Goal: Information Seeking & Learning: Learn about a topic

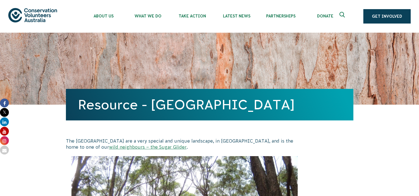
scroll to position [226, 0]
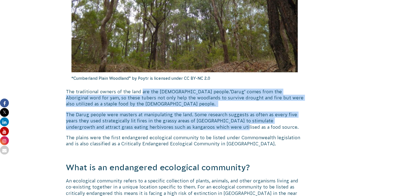
drag, startPoint x: 172, startPoint y: 109, endPoint x: 227, endPoint y: 125, distance: 57.0
click at [227, 125] on span "The Darug people were masters at manipulating the land. Some research suggests …" at bounding box center [182, 120] width 233 height 17
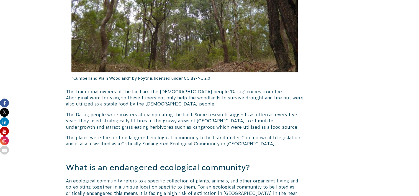
click at [149, 138] on span "The plains were the first endangered ecological community to be listed under Co…" at bounding box center [183, 140] width 235 height 11
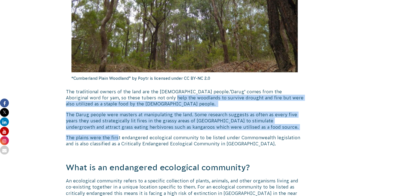
drag, startPoint x: 116, startPoint y: 123, endPoint x: 115, endPoint y: 95, distance: 27.7
drag, startPoint x: 115, startPoint y: 95, endPoint x: 100, endPoint y: 95, distance: 15.2
click at [115, 95] on span "‘Darug’ comes from the Aboriginal word for yam, so these tubers not only help t…" at bounding box center [185, 97] width 238 height 17
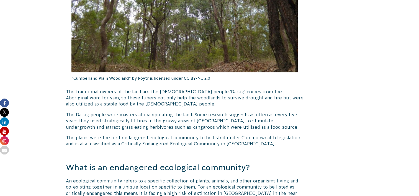
click at [86, 94] on p "The traditional owners of the land are the [DEMOGRAPHIC_DATA] people. ‘Darug’ c…" at bounding box center [185, 98] width 238 height 19
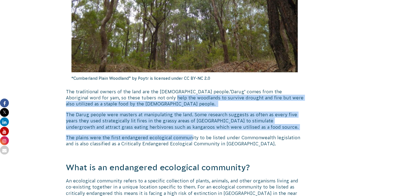
drag, startPoint x: 143, startPoint y: 111, endPoint x: 190, endPoint y: 132, distance: 51.2
click at [153, 137] on span "The plains were the first endangered ecological community to be listed under Co…" at bounding box center [183, 140] width 235 height 11
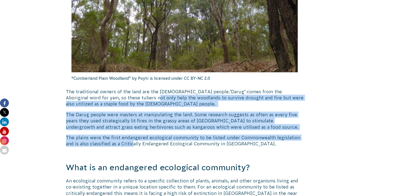
drag, startPoint x: 116, startPoint y: 131, endPoint x: 98, endPoint y: 95, distance: 39.8
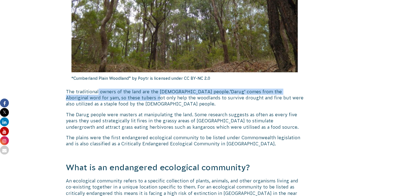
click at [98, 95] on p "The traditional owners of the land are the [DEMOGRAPHIC_DATA] people. ‘Darug’ c…" at bounding box center [185, 98] width 238 height 19
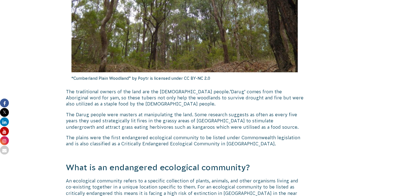
drag, startPoint x: 98, startPoint y: 95, endPoint x: 154, endPoint y: 119, distance: 60.6
click at [154, 119] on span "The Darug people were masters at manipulating the land. Some research suggests …" at bounding box center [182, 120] width 233 height 17
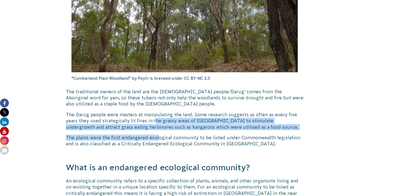
drag, startPoint x: 154, startPoint y: 121, endPoint x: 156, endPoint y: 137, distance: 16.3
drag, startPoint x: 156, startPoint y: 137, endPoint x: 154, endPoint y: 140, distance: 3.5
click at [156, 138] on span "The plains were the first endangered ecological community to be listed under Co…" at bounding box center [183, 140] width 235 height 11
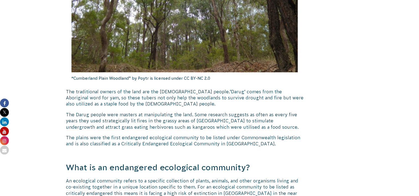
click at [146, 143] on span "The plains were the first endangered ecological community to be listed under Co…" at bounding box center [183, 140] width 235 height 11
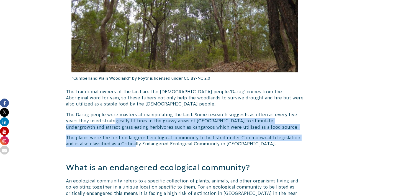
drag, startPoint x: 114, startPoint y: 120, endPoint x: 126, endPoint y: 144, distance: 26.9
click at [126, 144] on span "The plains were the first endangered ecological community to be listed under Co…" at bounding box center [183, 140] width 235 height 11
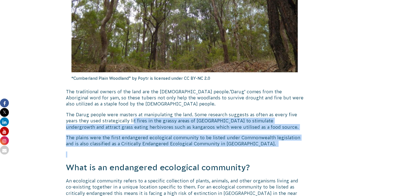
drag, startPoint x: 144, startPoint y: 147, endPoint x: 132, endPoint y: 121, distance: 29.3
drag, startPoint x: 132, startPoint y: 121, endPoint x: 129, endPoint y: 121, distance: 3.6
click at [132, 121] on span "The Darug people were masters at manipulating the land. Some research suggests …" at bounding box center [182, 120] width 233 height 17
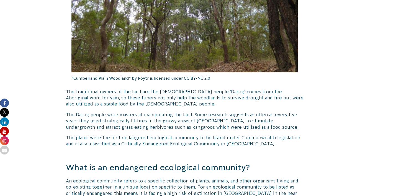
click at [110, 121] on span "The Darug people were masters at manipulating the land. Some research suggests …" at bounding box center [182, 120] width 233 height 17
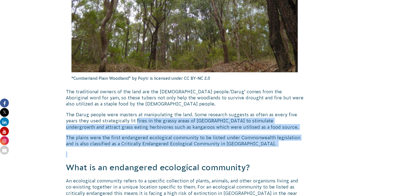
drag, startPoint x: 145, startPoint y: 132, endPoint x: 187, endPoint y: 150, distance: 45.3
drag, startPoint x: 187, startPoint y: 150, endPoint x: 134, endPoint y: 149, distance: 52.4
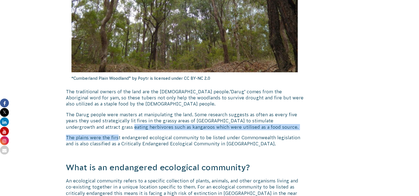
drag, startPoint x: 118, startPoint y: 139, endPoint x: 116, endPoint y: 124, distance: 15.0
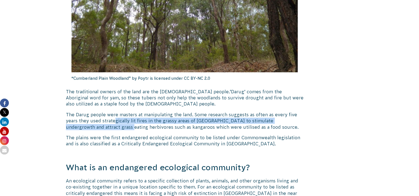
click at [116, 124] on p "The Darug people were masters at manipulating the land. Some research suggests …" at bounding box center [185, 121] width 238 height 19
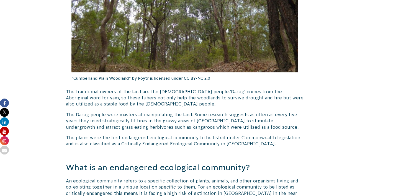
drag, startPoint x: 116, startPoint y: 124, endPoint x: 167, endPoint y: 135, distance: 52.5
click at [166, 129] on span "The Darug people were masters at manipulating the land. Some research suggests …" at bounding box center [182, 120] width 233 height 17
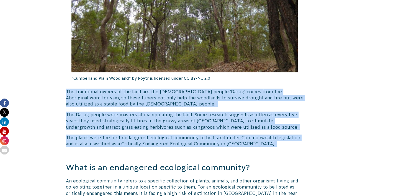
drag, startPoint x: 238, startPoint y: 145, endPoint x: 63, endPoint y: 91, distance: 183.2
copy div "The traditional owners of the land are the [DEMOGRAPHIC_DATA] people. ‘Darug’ c…"
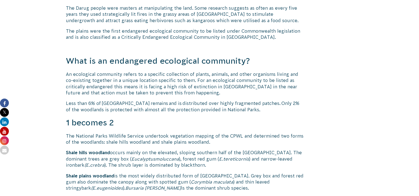
scroll to position [337, 0]
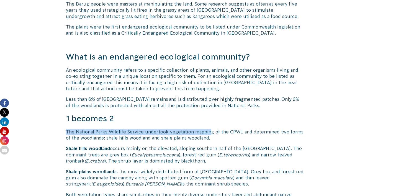
drag, startPoint x: 202, startPoint y: 109, endPoint x: 208, endPoint y: 127, distance: 18.9
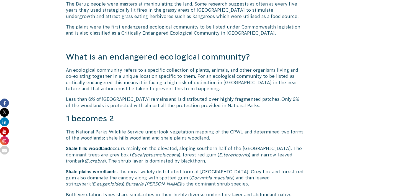
drag, startPoint x: 208, startPoint y: 127, endPoint x: 186, endPoint y: 160, distance: 39.4
click at [186, 160] on span "). The shrub layer is dominated by blackthorn." at bounding box center [156, 161] width 102 height 5
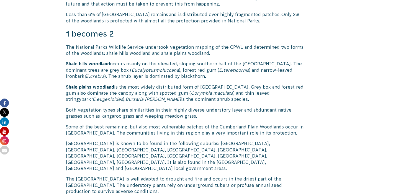
scroll to position [448, 0]
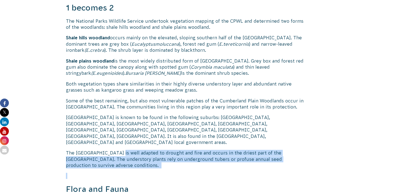
drag, startPoint x: 122, startPoint y: 142, endPoint x: 215, endPoint y: 157, distance: 94.3
drag, startPoint x: 215, startPoint y: 157, endPoint x: 170, endPoint y: 156, distance: 44.4
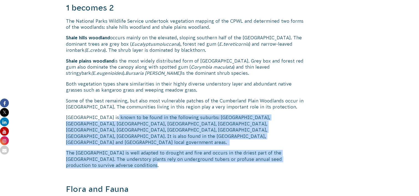
drag, startPoint x: 115, startPoint y: 151, endPoint x: 114, endPoint y: 112, distance: 38.8
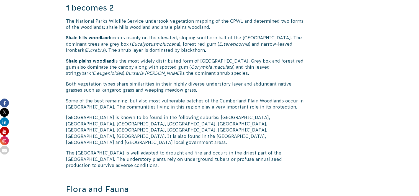
click at [135, 173] on p at bounding box center [185, 176] width 238 height 6
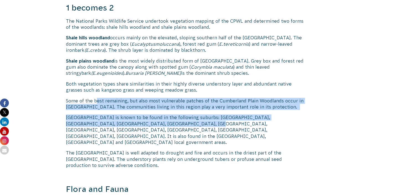
drag, startPoint x: 131, startPoint y: 107, endPoint x: 163, endPoint y: 122, distance: 35.8
click at [163, 122] on span "[GEOGRAPHIC_DATA] is known to be found in the following suburbs: [GEOGRAPHIC_DA…" at bounding box center [168, 130] width 204 height 30
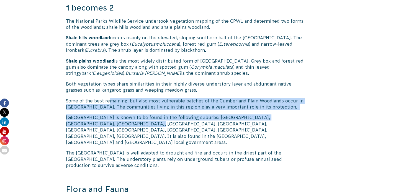
drag, startPoint x: 107, startPoint y: 123, endPoint x: 109, endPoint y: 97, distance: 26.4
drag, startPoint x: 118, startPoint y: 105, endPoint x: 128, endPoint y: 110, distance: 10.5
click at [118, 106] on span "Some of the best remaining, but also most vulnerable patches of the Cumberland …" at bounding box center [185, 103] width 238 height 11
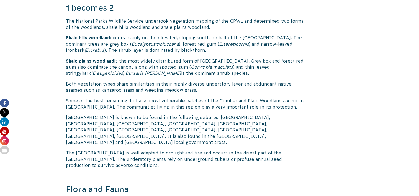
click at [153, 126] on span "[GEOGRAPHIC_DATA] is known to be found in the following suburbs: [GEOGRAPHIC_DA…" at bounding box center [168, 130] width 204 height 30
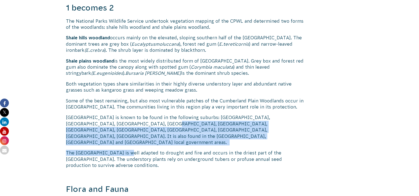
drag, startPoint x: 122, startPoint y: 124, endPoint x: 129, endPoint y: 143, distance: 20.1
click at [129, 151] on span "The [GEOGRAPHIC_DATA] is well adapted to drought and fire and occurs in the dri…" at bounding box center [174, 159] width 216 height 17
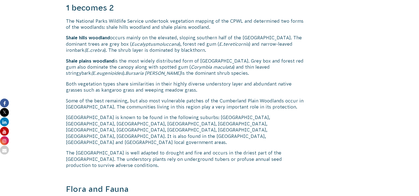
click at [124, 151] on span "The [GEOGRAPHIC_DATA] is well adapted to drought and fire and occurs in the dri…" at bounding box center [174, 159] width 216 height 17
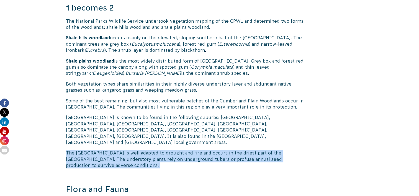
drag, startPoint x: 142, startPoint y: 155, endPoint x: 49, endPoint y: 143, distance: 94.7
copy p "The [GEOGRAPHIC_DATA] is well adapted to drought and fire and occurs in the dri…"
click at [191, 151] on p "The [GEOGRAPHIC_DATA] is well adapted to drought and fire and occurs in the dri…" at bounding box center [185, 159] width 238 height 19
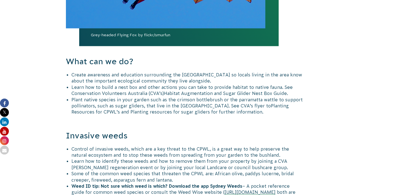
scroll to position [836, 0]
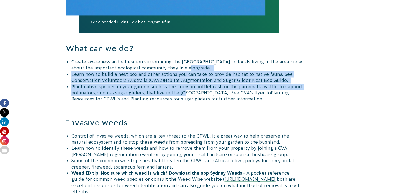
drag, startPoint x: 185, startPoint y: 76, endPoint x: 182, endPoint y: 55, distance: 21.6
click at [182, 59] on ul "Create awareness and education surrounding the [GEOGRAPHIC_DATA] so locals livi…" at bounding box center [188, 81] width 232 height 44
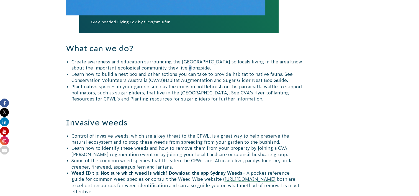
click at [182, 59] on span "Create awareness and education surrounding the [GEOGRAPHIC_DATA] so locals livi…" at bounding box center [187, 64] width 231 height 11
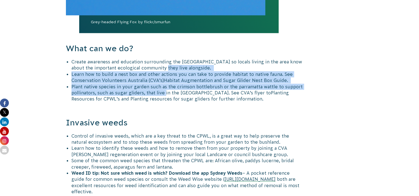
drag, startPoint x: 182, startPoint y: 55, endPoint x: 165, endPoint y: 80, distance: 30.1
click at [165, 80] on ul "Create awareness and education surrounding the [GEOGRAPHIC_DATA] so locals livi…" at bounding box center [188, 81] width 232 height 44
drag, startPoint x: 165, startPoint y: 80, endPoint x: 169, endPoint y: 80, distance: 3.6
click at [165, 84] on span "Plant native species in your garden such as the crimson bottlebrush or the parr…" at bounding box center [187, 89] width 231 height 11
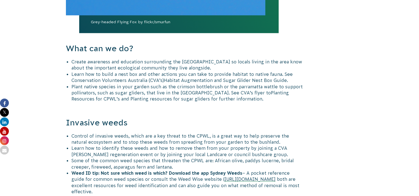
click at [174, 84] on span "Plant native species in your garden such as the crimson bottlebrush or the parr…" at bounding box center [187, 89] width 231 height 11
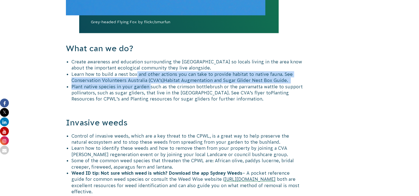
drag, startPoint x: 149, startPoint y: 77, endPoint x: 136, endPoint y: 60, distance: 21.1
click at [136, 60] on ul "Create awareness and education surrounding the [GEOGRAPHIC_DATA] so locals livi…" at bounding box center [188, 81] width 232 height 44
drag, startPoint x: 136, startPoint y: 60, endPoint x: 120, endPoint y: 55, distance: 16.6
click at [136, 72] on span "Learn how to build a nest box and other actions you can take to provide habitat…" at bounding box center [182, 77] width 221 height 11
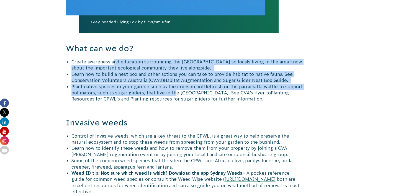
drag, startPoint x: 114, startPoint y: 52, endPoint x: 175, endPoint y: 79, distance: 67.0
click at [175, 79] on ul "Create awareness and education surrounding the [GEOGRAPHIC_DATA] so locals livi…" at bounding box center [188, 81] width 232 height 44
click at [175, 84] on span "Plant native species in your garden such as the crimson bottlebrush or the parr…" at bounding box center [187, 89] width 231 height 11
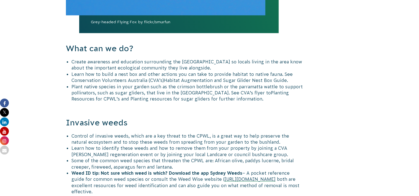
click at [153, 90] on span "Planting Resources for CPWL’s and Planting resources for sugar gliders for furt…" at bounding box center [181, 95] width 218 height 11
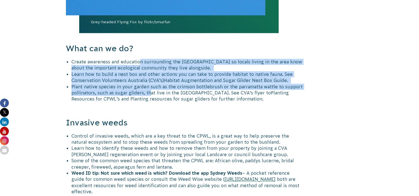
drag, startPoint x: 149, startPoint y: 79, endPoint x: 139, endPoint y: 50, distance: 30.9
click at [139, 59] on ul "Create awareness and education surrounding the [GEOGRAPHIC_DATA] so locals livi…" at bounding box center [188, 81] width 232 height 44
click at [139, 59] on span "Create awareness and education surrounding the [GEOGRAPHIC_DATA] so locals livi…" at bounding box center [187, 64] width 231 height 11
click at [143, 59] on li "Create awareness and education surrounding the [GEOGRAPHIC_DATA] so locals livi…" at bounding box center [188, 65] width 232 height 12
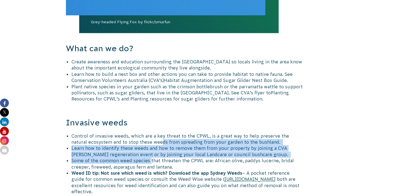
drag, startPoint x: 144, startPoint y: 132, endPoint x: 150, endPoint y: 151, distance: 19.1
click at [150, 151] on ul "Control of invasive weeds, which are a key threat to the CPWL, is a great way t…" at bounding box center [188, 189] width 232 height 112
drag, startPoint x: 150, startPoint y: 151, endPoint x: 139, endPoint y: 154, distance: 11.9
click at [150, 158] on span "Some of the common weed species that threaten the CPWL are: African olive, padd…" at bounding box center [183, 163] width 223 height 11
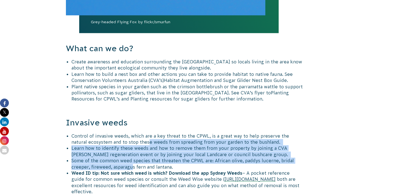
drag, startPoint x: 132, startPoint y: 147, endPoint x: 132, endPoint y: 131, distance: 16.6
click at [132, 133] on ul "Control of invasive weeds, which are a key threat to the CPWL, is a great way t…" at bounding box center [188, 189] width 232 height 112
click at [132, 134] on span "Control of invasive weeds, which are a key threat to the CPWL, is a great way t…" at bounding box center [181, 139] width 218 height 11
click at [126, 158] on span "Some of the common weed species that threaten the CPWL are: African olive, padd…" at bounding box center [183, 163] width 223 height 11
drag, startPoint x: 136, startPoint y: 152, endPoint x: 134, endPoint y: 131, distance: 21.1
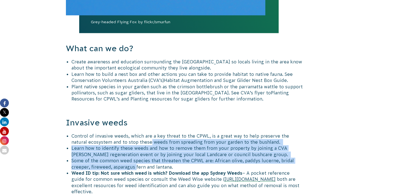
click at [134, 133] on ul "Control of invasive weeds, which are a key threat to the CPWL, is a great way t…" at bounding box center [188, 189] width 232 height 112
drag, startPoint x: 134, startPoint y: 131, endPoint x: 131, endPoint y: 133, distance: 4.4
click at [134, 134] on span "Control of invasive weeds, which are a key threat to the CPWL, is a great way t…" at bounding box center [181, 139] width 218 height 11
click at [118, 146] on span "Learn how to identify these weeds and how to remove them from your property by …" at bounding box center [180, 151] width 217 height 11
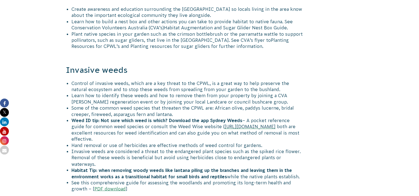
scroll to position [891, 0]
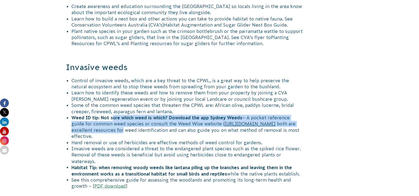
drag, startPoint x: 112, startPoint y: 105, endPoint x: 122, endPoint y: 119, distance: 16.3
click at [121, 119] on li "Weed ID tip: Not sure which weed is which? Download the app Sydney Weeds – A po…" at bounding box center [188, 127] width 232 height 25
drag, startPoint x: 122, startPoint y: 119, endPoint x: 129, endPoint y: 122, distance: 7.8
click at [122, 121] on span "both are excellent resources for weed identification and can also guide you on …" at bounding box center [186, 129] width 228 height 17
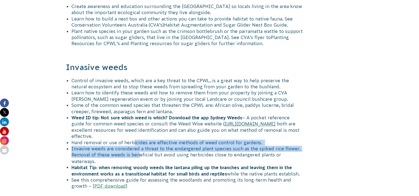
drag, startPoint x: 134, startPoint y: 132, endPoint x: 137, endPoint y: 140, distance: 8.4
click at [137, 140] on ul "Control of invasive weeds, which are a key threat to the CPWL, is a great way t…" at bounding box center [188, 134] width 232 height 112
click at [137, 146] on li "Invasive weeds are considered a threat to the endangered plant species such as …" at bounding box center [188, 155] width 232 height 19
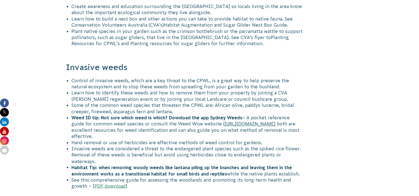
click at [164, 150] on li "Invasive weeds are considered a threat to the endangered plant species such as …" at bounding box center [188, 155] width 232 height 19
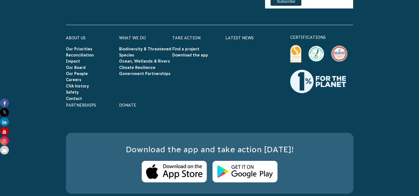
scroll to position [1362, 0]
